Goal: Task Accomplishment & Management: Use online tool/utility

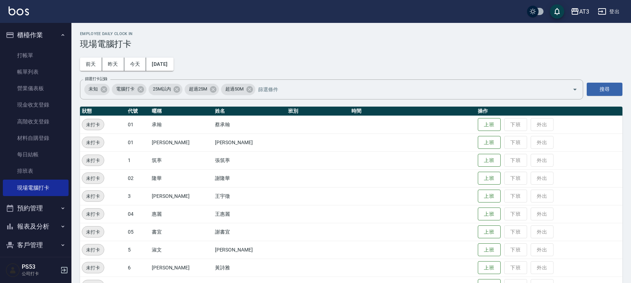
scroll to position [234, 0]
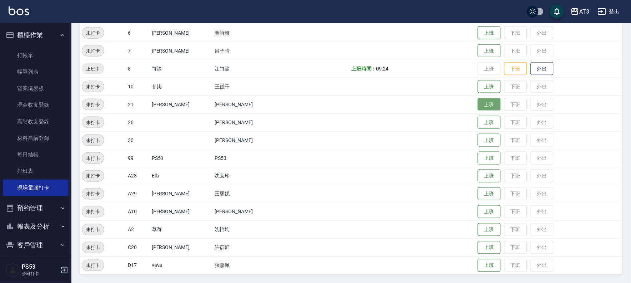
click at [480, 104] on button "上班" at bounding box center [489, 104] width 23 height 13
click at [479, 46] on button "上班" at bounding box center [489, 51] width 23 height 13
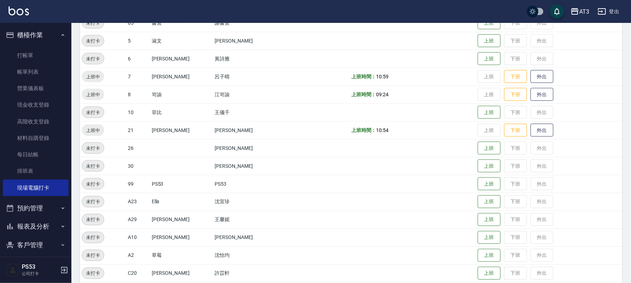
scroll to position [195, 0]
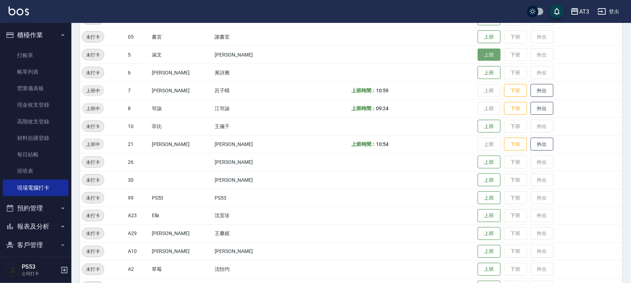
click at [478, 56] on button "上班" at bounding box center [489, 55] width 23 height 13
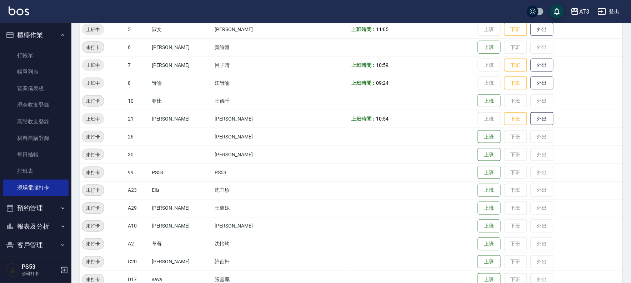
scroll to position [234, 0]
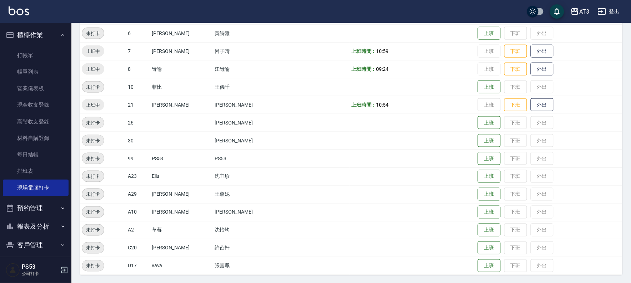
click at [17, 227] on button "報表及分析" at bounding box center [36, 226] width 66 height 19
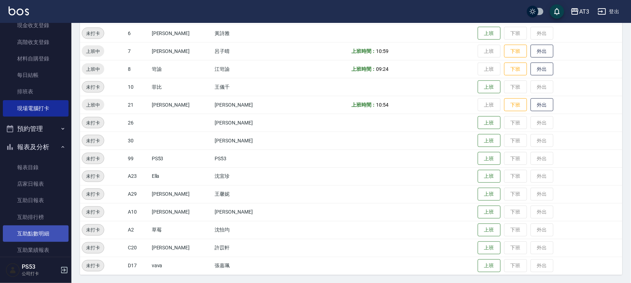
scroll to position [119, 0]
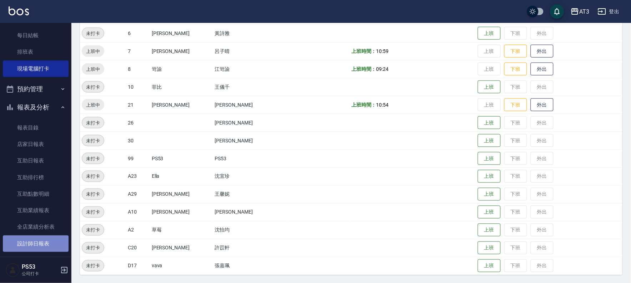
click at [55, 242] on link "設計師日報表" at bounding box center [36, 243] width 66 height 16
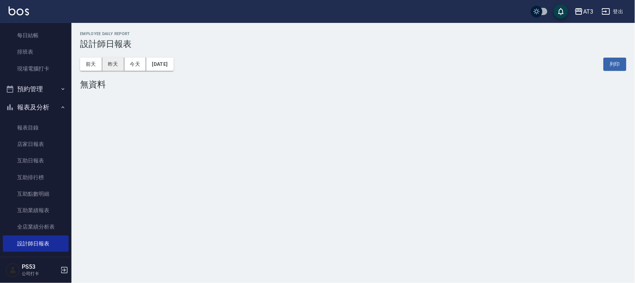
click at [111, 62] on button "昨天" at bounding box center [113, 64] width 22 height 13
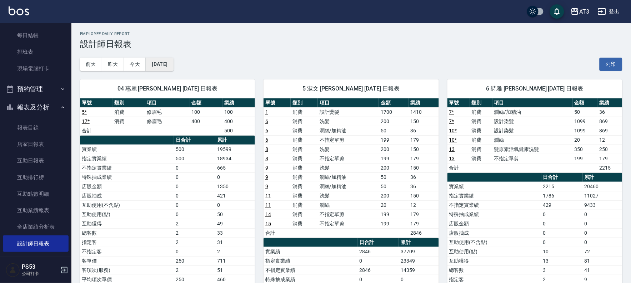
click at [158, 63] on button "[DATE]" at bounding box center [159, 64] width 27 height 13
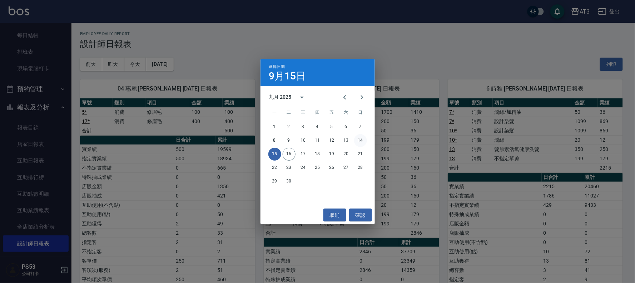
click at [361, 139] on button "14" at bounding box center [360, 140] width 13 height 13
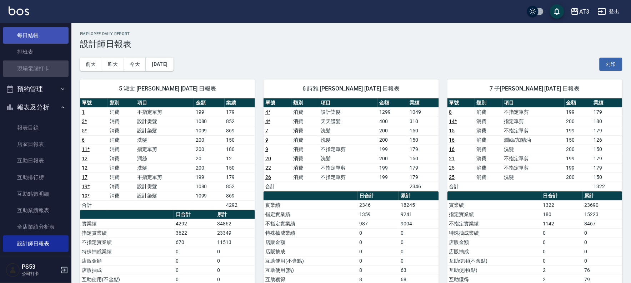
drag, startPoint x: 39, startPoint y: 61, endPoint x: 49, endPoint y: 42, distance: 22.1
click at [39, 61] on link "現場電腦打卡" at bounding box center [36, 68] width 66 height 16
